Goal: Transaction & Acquisition: Purchase product/service

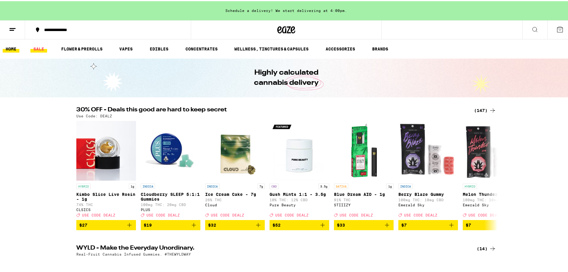
click at [38, 46] on link "SALE" at bounding box center [38, 47] width 17 height 7
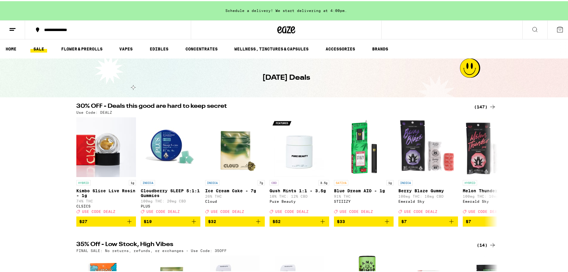
click at [477, 106] on div "(147)" at bounding box center [485, 105] width 22 height 7
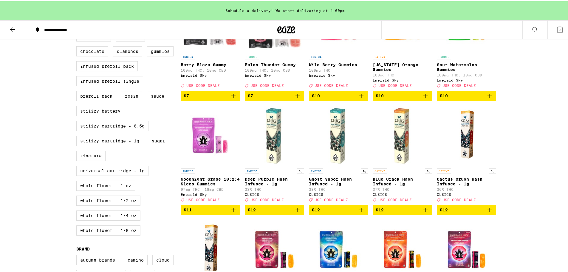
scroll to position [298, 0]
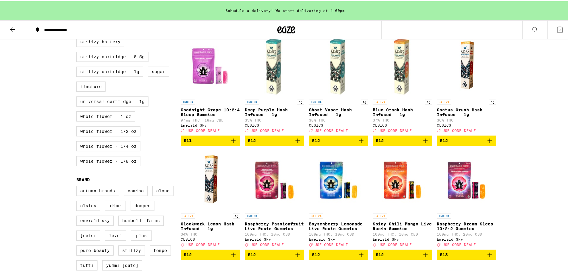
click at [107, 105] on label "Universal Cartridge - 1g" at bounding box center [112, 100] width 72 height 10
checkbox input "true"
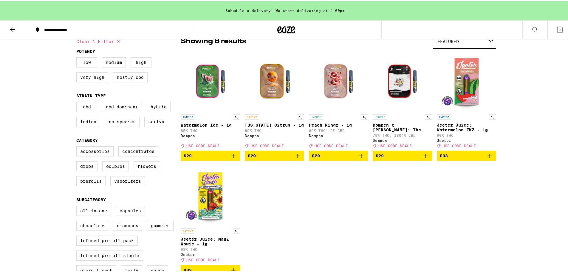
scroll to position [71, 0]
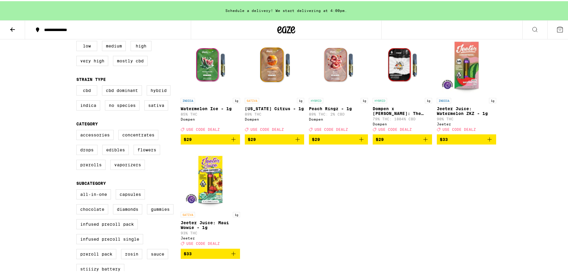
click at [424, 142] on icon "Add to bag" at bounding box center [425, 137] width 7 height 7
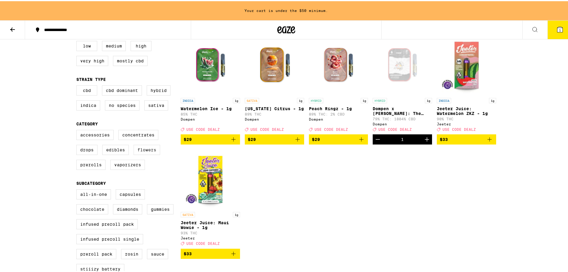
click at [145, 154] on label "Flowers" at bounding box center [147, 148] width 27 height 10
click at [78, 130] on input "Flowers" at bounding box center [77, 129] width 0 height 0
checkbox input "true"
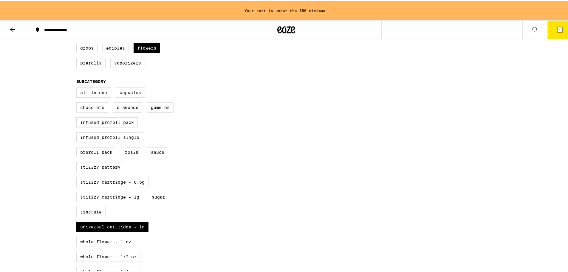
scroll to position [209, 0]
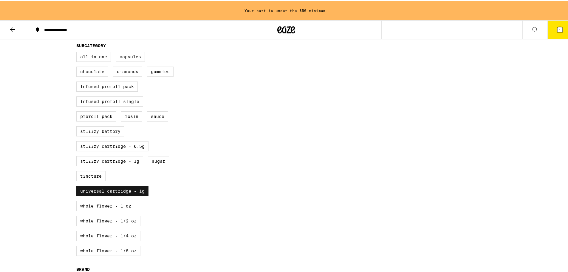
click at [120, 195] on label "Universal Cartridge - 1g" at bounding box center [112, 190] width 72 height 10
click at [78, 52] on input "Universal Cartridge - 1g" at bounding box center [77, 51] width 0 height 0
checkbox input "false"
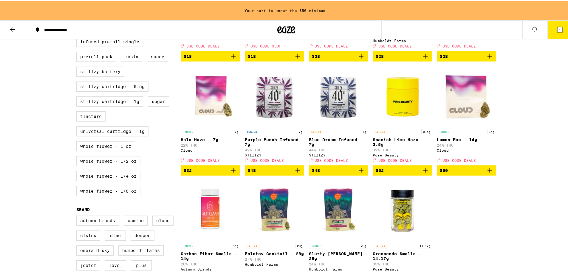
click at [115, 165] on label "Whole Flower - 1/2 oz" at bounding box center [108, 160] width 64 height 10
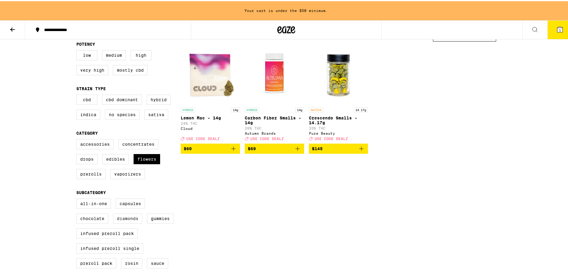
scroll to position [71, 0]
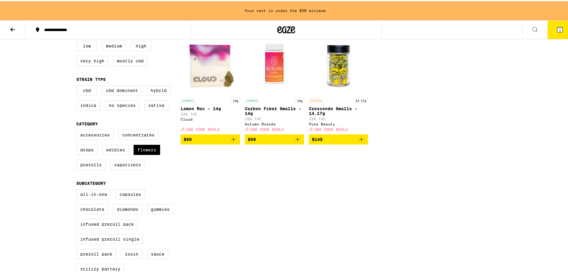
click at [296, 142] on icon "Add to bag" at bounding box center [297, 137] width 7 height 7
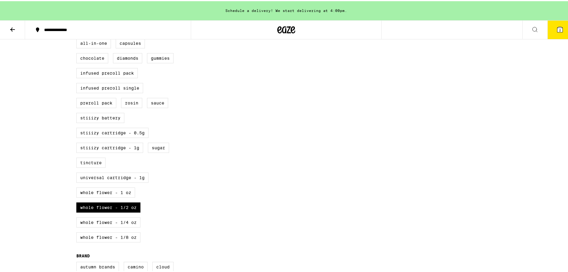
scroll to position [250, 0]
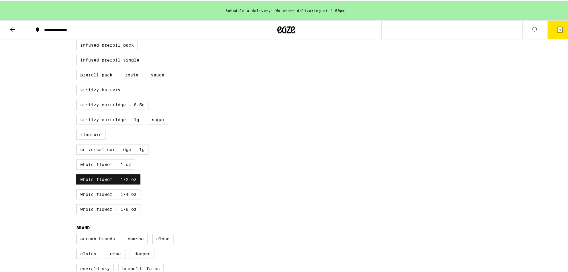
click at [110, 183] on label "Whole Flower - 1/2 oz" at bounding box center [108, 178] width 64 height 10
click at [78, 10] on input "Whole Flower - 1/2 oz" at bounding box center [77, 10] width 0 height 0
checkbox input "false"
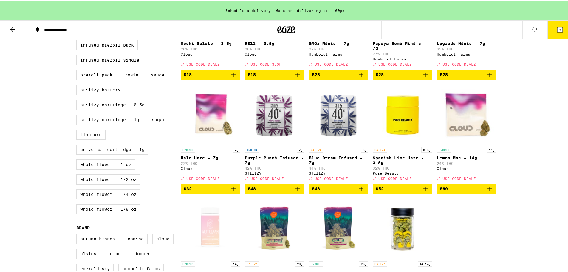
click at [113, 198] on label "Whole Flower - 1/4 oz" at bounding box center [108, 193] width 64 height 10
click at [78, 10] on input "Whole Flower - 1/4 oz" at bounding box center [77, 10] width 0 height 0
checkbox input "true"
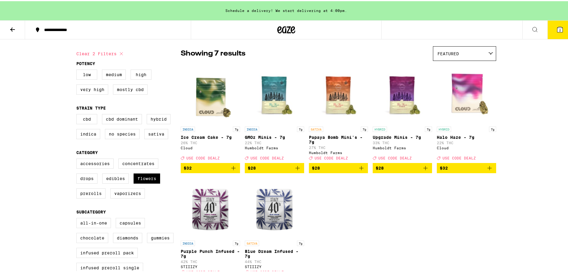
scroll to position [41, 0]
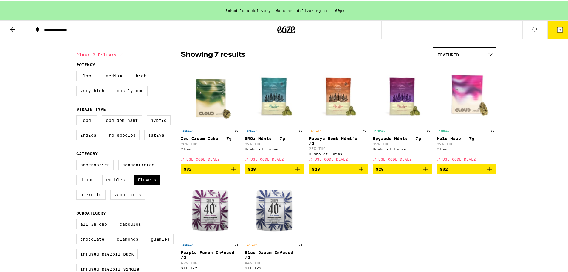
click at [231, 170] on icon "Add to bag" at bounding box center [233, 167] width 7 height 7
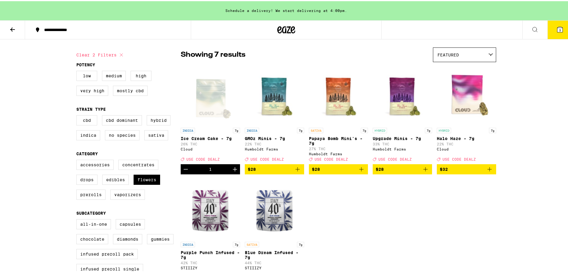
click at [231, 170] on icon "Increment" at bounding box center [234, 167] width 7 height 7
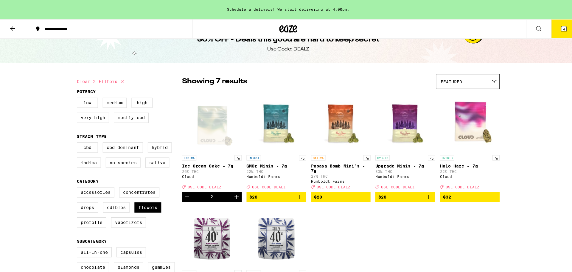
scroll to position [0, 0]
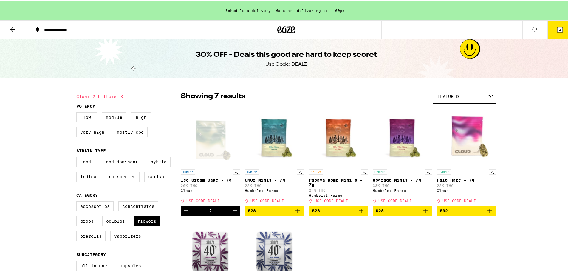
click at [556, 27] on icon at bounding box center [559, 28] width 7 height 7
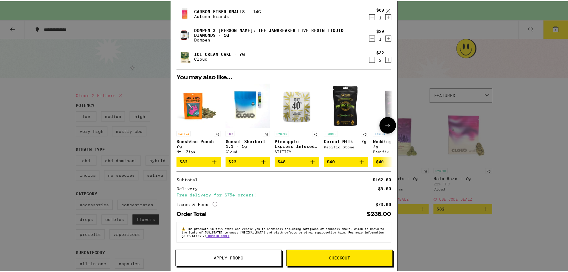
scroll to position [39, 0]
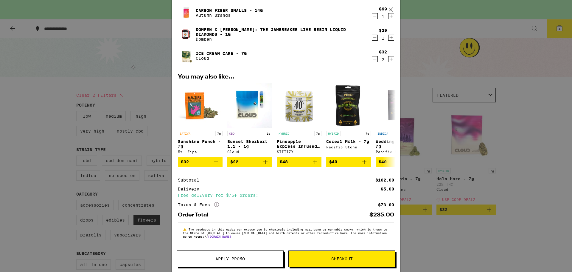
click at [245, 261] on button "Apply Promo" at bounding box center [230, 258] width 107 height 17
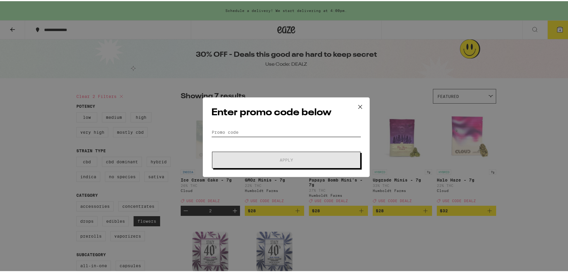
click at [265, 134] on input "Promo Code" at bounding box center [286, 130] width 150 height 9
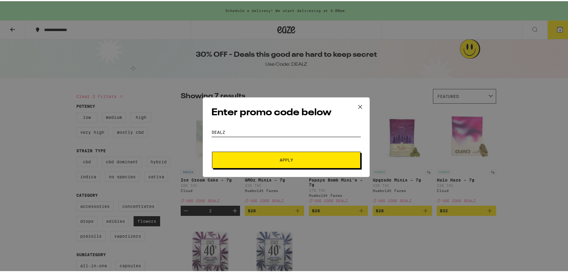
type input "DEALZ"
click at [212, 150] on button "Apply" at bounding box center [286, 158] width 148 height 17
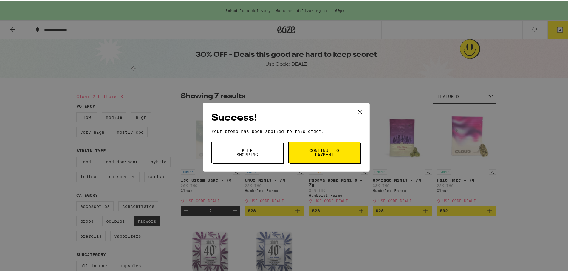
click at [325, 152] on span "Continue to payment" at bounding box center [324, 151] width 30 height 8
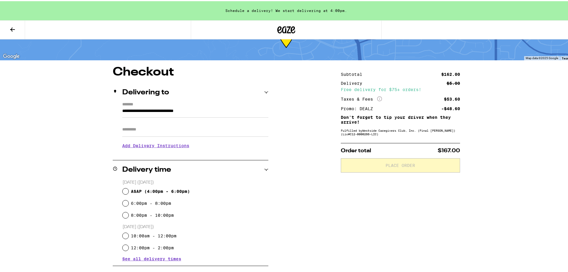
scroll to position [60, 0]
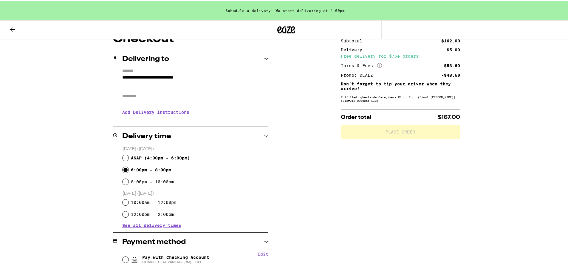
click at [123, 168] on input "6:00pm - 8:00pm" at bounding box center [126, 168] width 6 height 6
radio input "true"
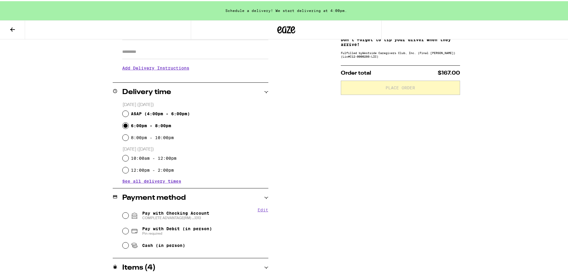
scroll to position [149, 0]
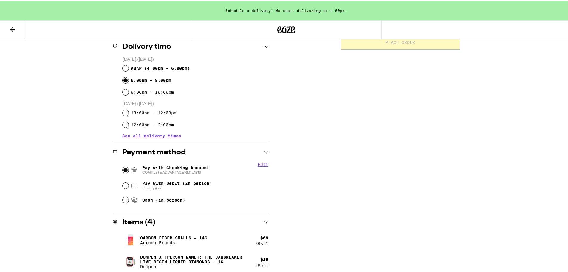
click at [124, 167] on input "Pay with Checking Account COMPLETE ADVANTAGE(RM) ...1313" at bounding box center [126, 169] width 6 height 6
radio input "true"
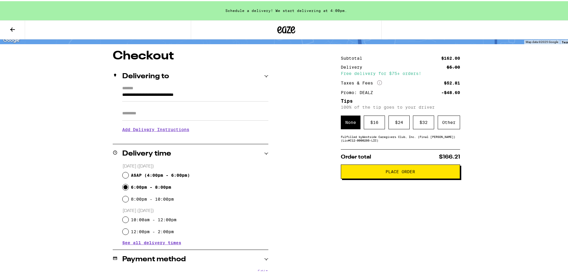
scroll to position [43, 0]
click at [370, 121] on div "$ 16" at bounding box center [374, 121] width 21 height 14
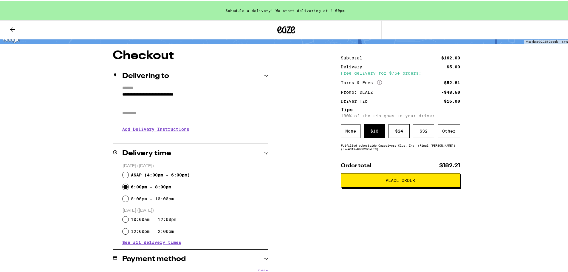
click at [385, 181] on span "Place Order" at bounding box center [400, 179] width 30 height 4
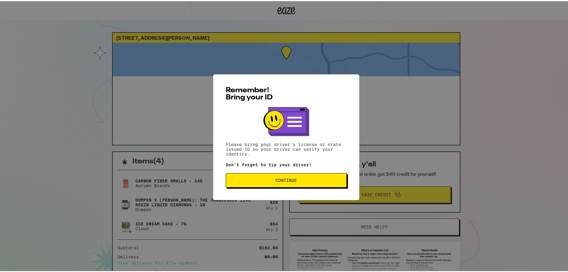
click at [300, 179] on span "Continue" at bounding box center [286, 179] width 111 height 4
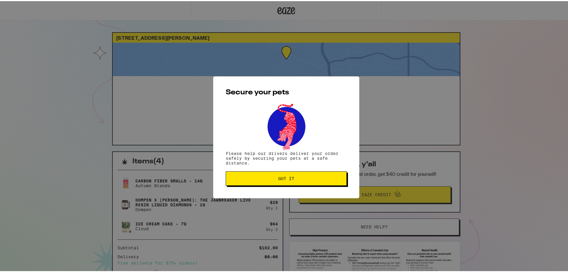
click at [311, 177] on span "Got it" at bounding box center [286, 177] width 111 height 4
